Goal: Information Seeking & Learning: Learn about a topic

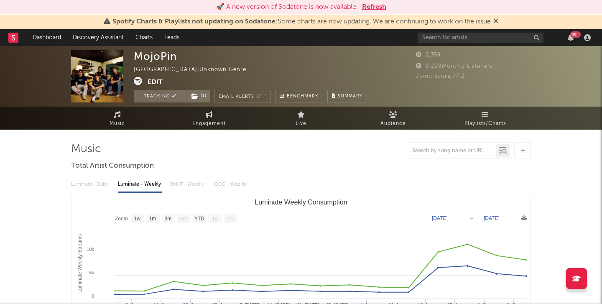
select select "1w"
click at [462, 36] on input "text" at bounding box center [480, 38] width 125 height 10
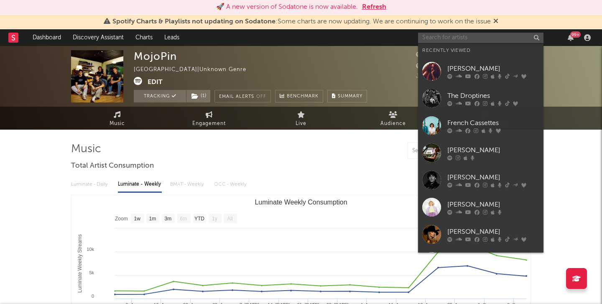
paste input "[PERSON_NAME]"
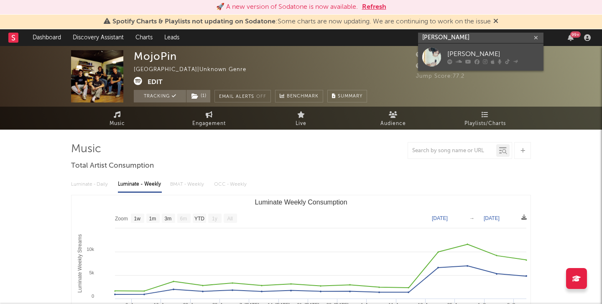
type input "[PERSON_NAME]"
click at [467, 48] on link "[PERSON_NAME]" at bounding box center [480, 56] width 125 height 27
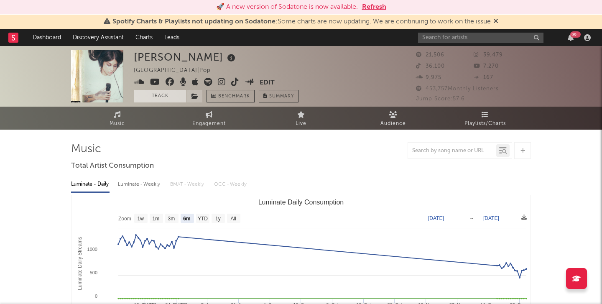
click at [168, 93] on button "Track" at bounding box center [160, 96] width 52 height 13
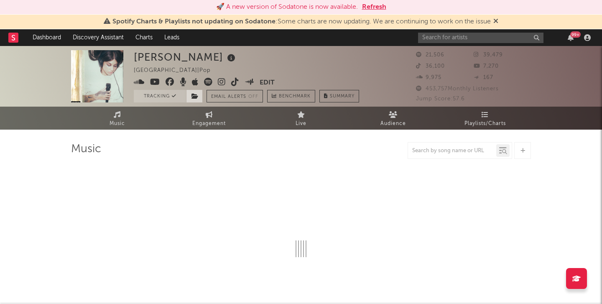
click at [196, 95] on icon at bounding box center [194, 96] width 7 height 6
select select "6m"
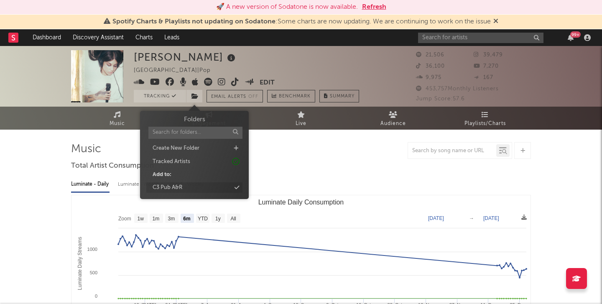
click at [199, 188] on div "C3 Pub A&R" at bounding box center [194, 187] width 96 height 11
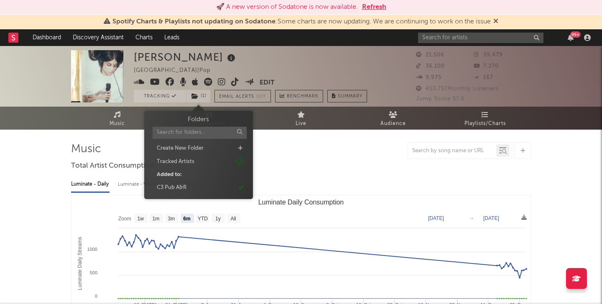
click at [316, 152] on div at bounding box center [301, 150] width 460 height 17
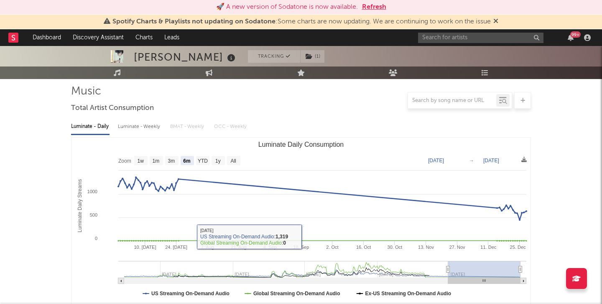
scroll to position [24, 0]
